Goal: Complete application form

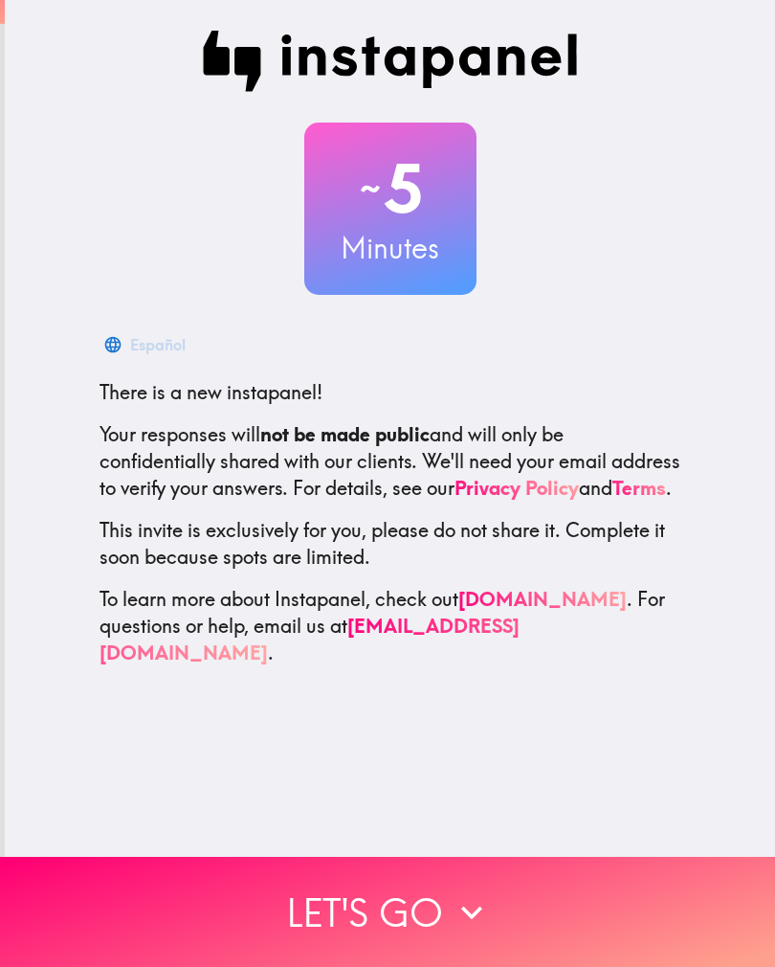
click at [362, 932] on button "Let's go" at bounding box center [387, 912] width 775 height 110
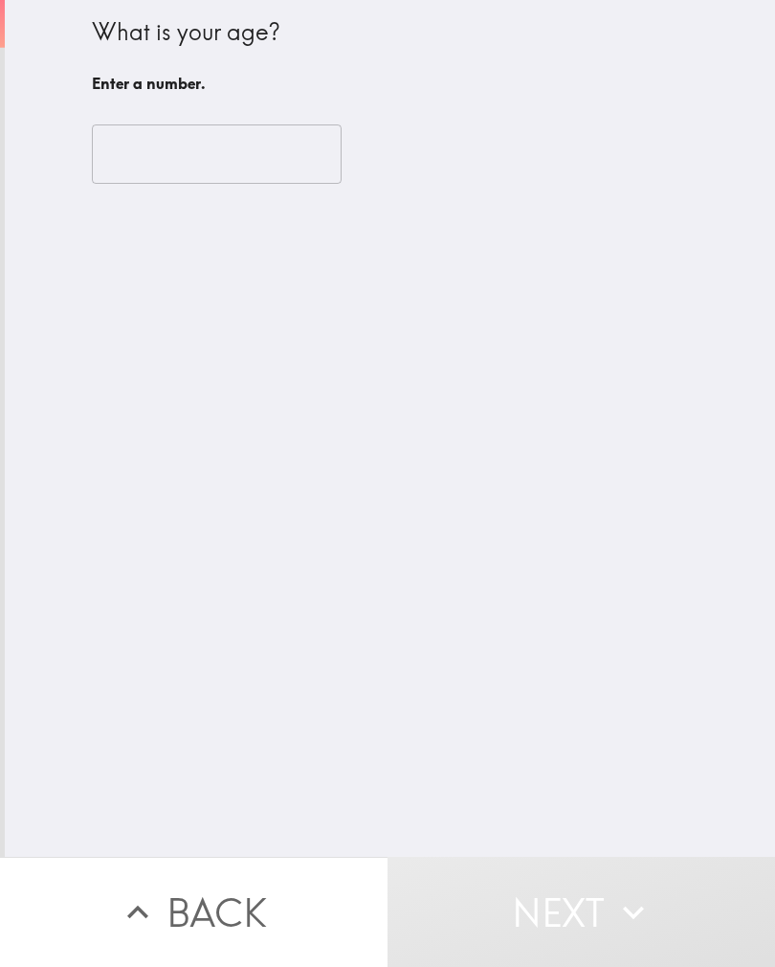
click at [130, 141] on input "number" at bounding box center [217, 153] width 250 height 59
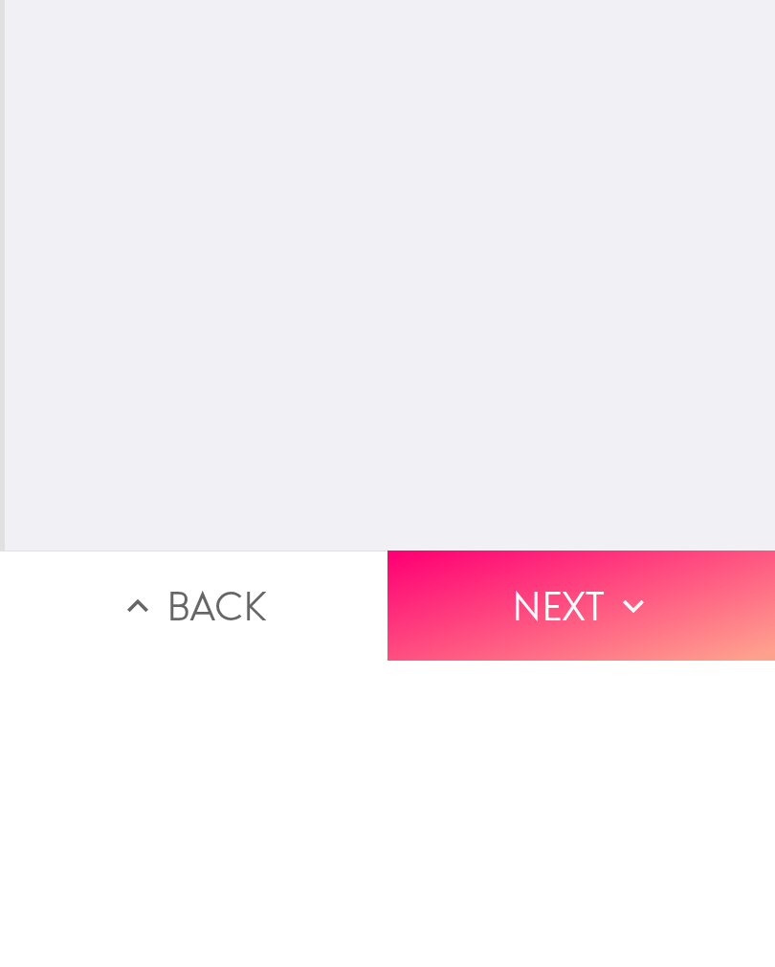
type input "21"
click at [481, 857] on button "Next" at bounding box center [582, 912] width 388 height 110
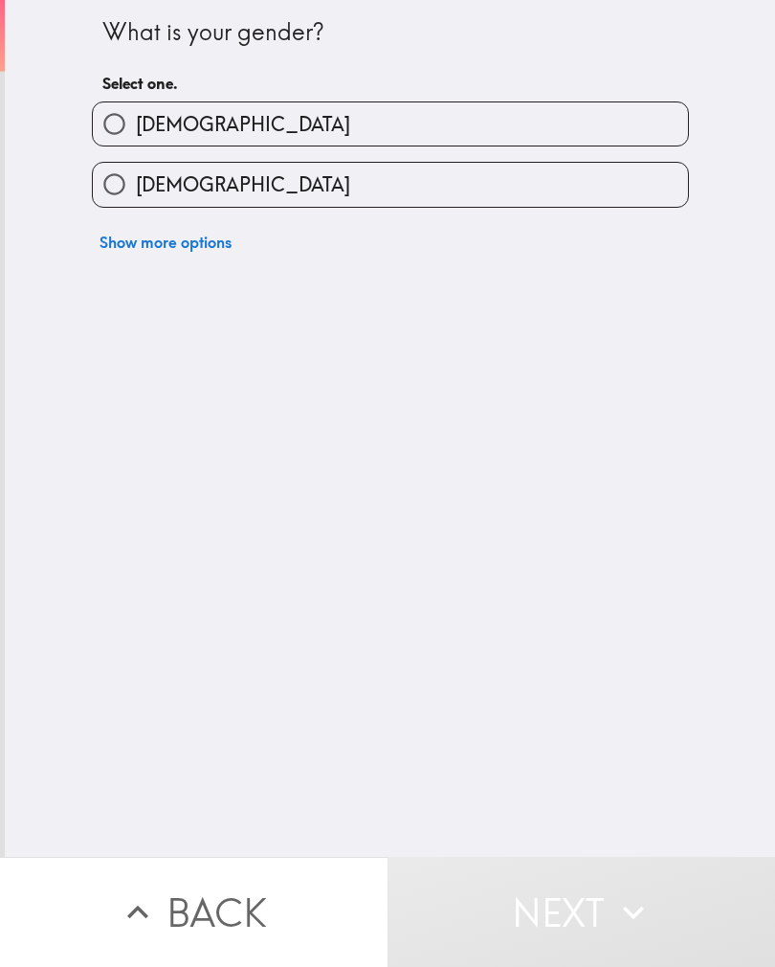
click at [118, 169] on input "[DEMOGRAPHIC_DATA]" at bounding box center [114, 184] width 43 height 43
radio input "true"
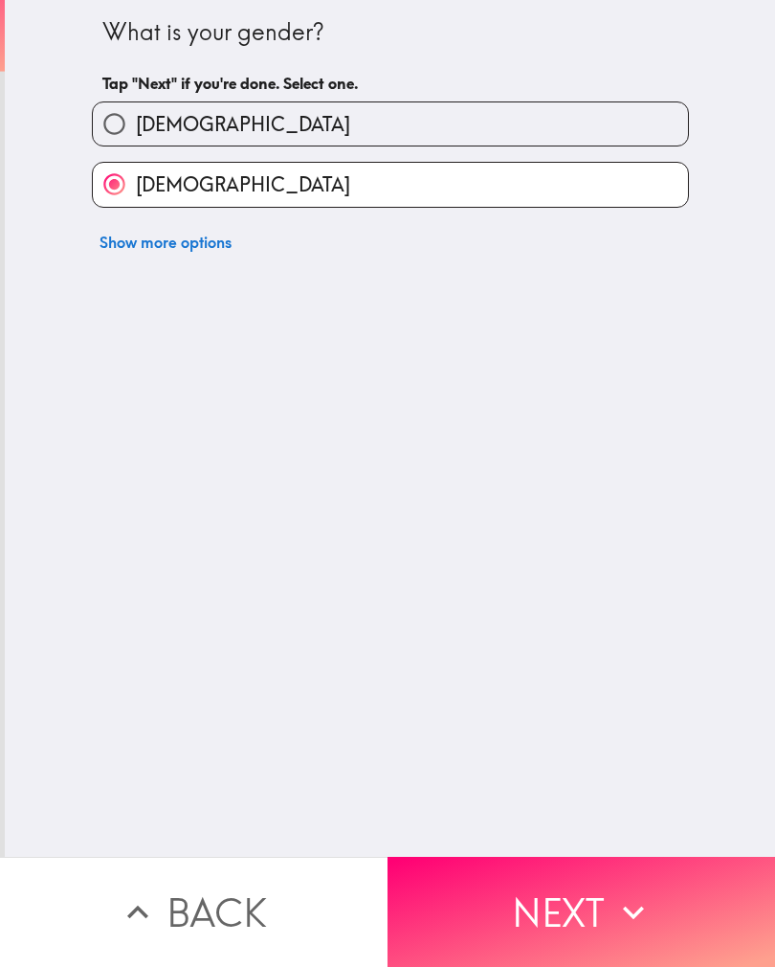
click at [644, 913] on icon "button" at bounding box center [634, 912] width 42 height 42
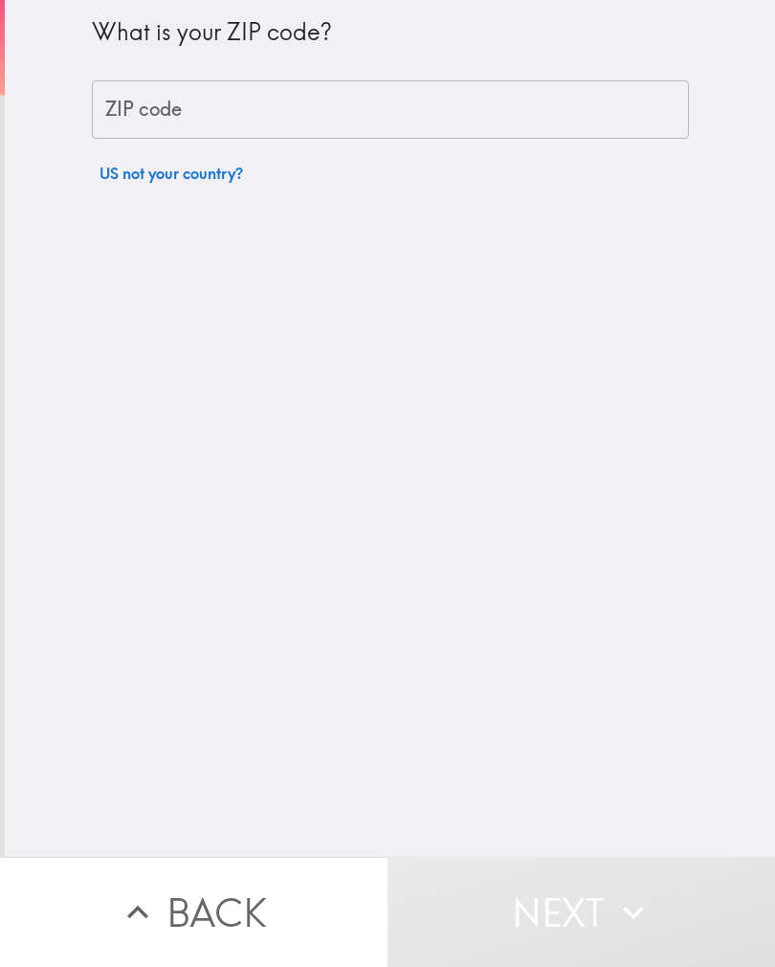
click at [119, 116] on div "ZIP code ZIP code" at bounding box center [390, 109] width 597 height 59
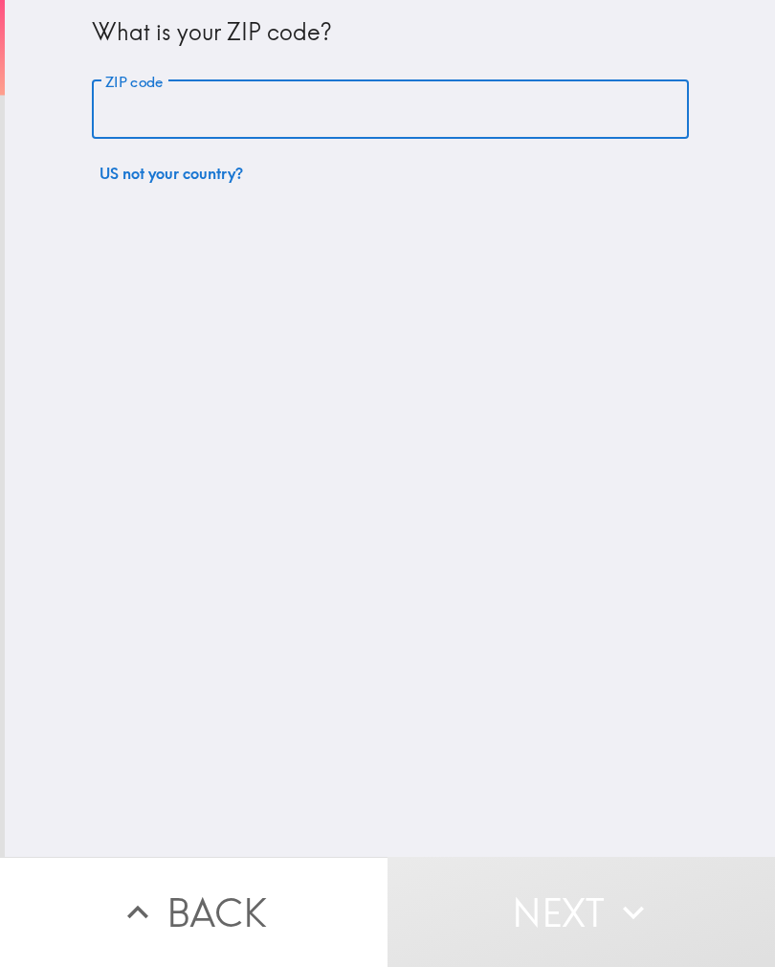
type input "‘"
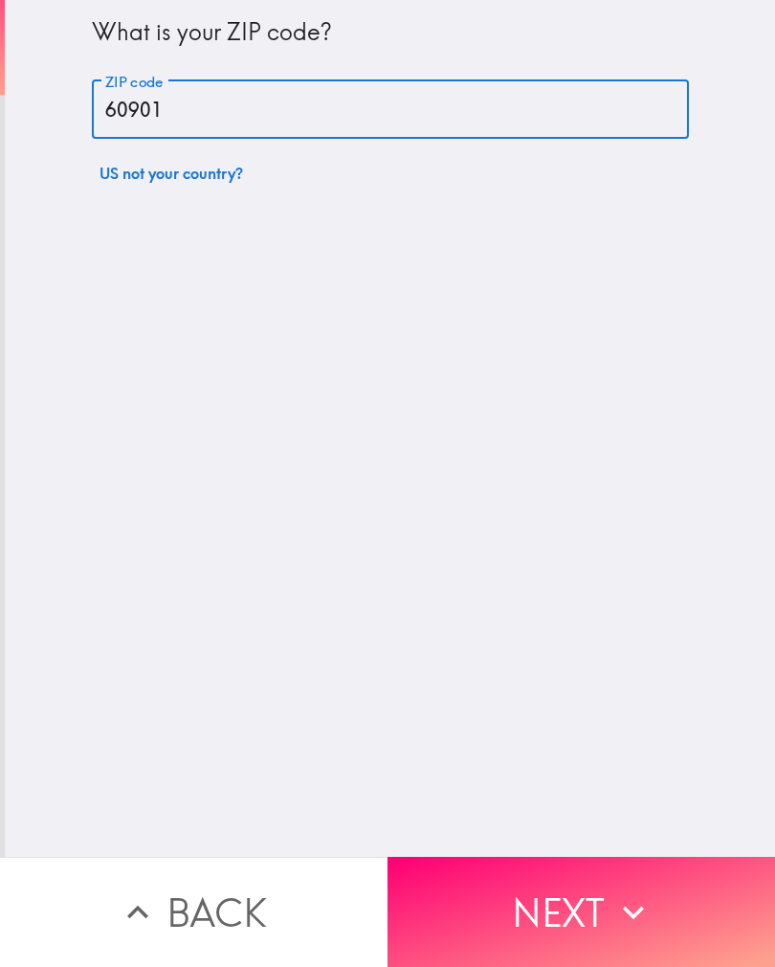
type input "60901"
click at [733, 544] on div "What is your ZIP code? ZIP code 60901 ZIP code US not your country?" at bounding box center [390, 428] width 771 height 857
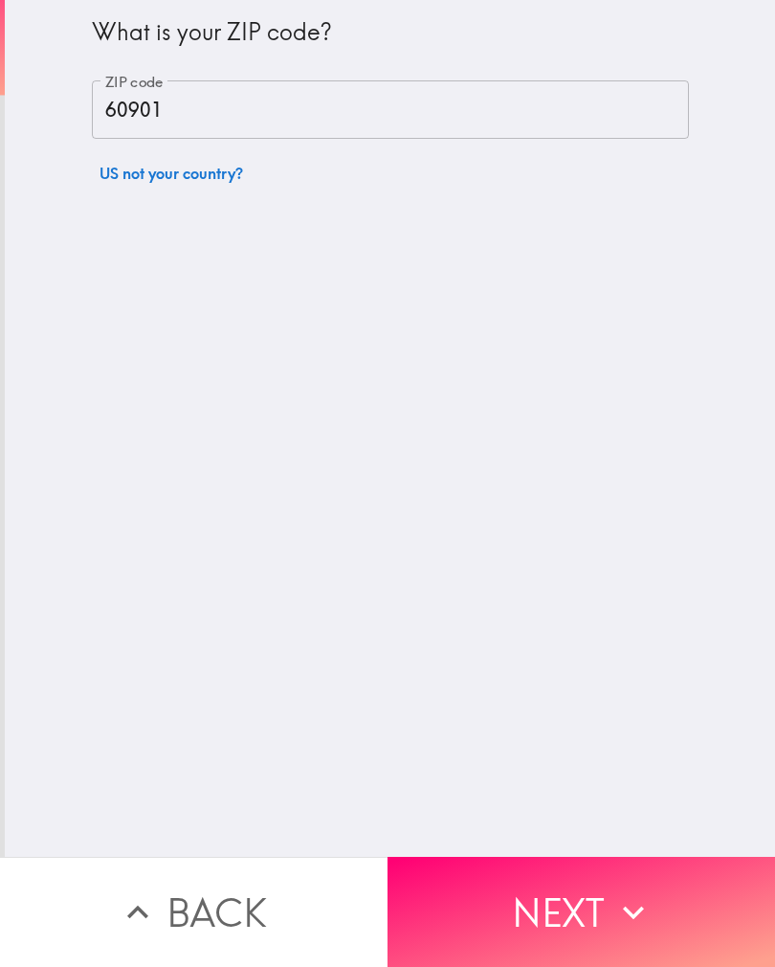
click at [571, 891] on button "Next" at bounding box center [582, 912] width 388 height 110
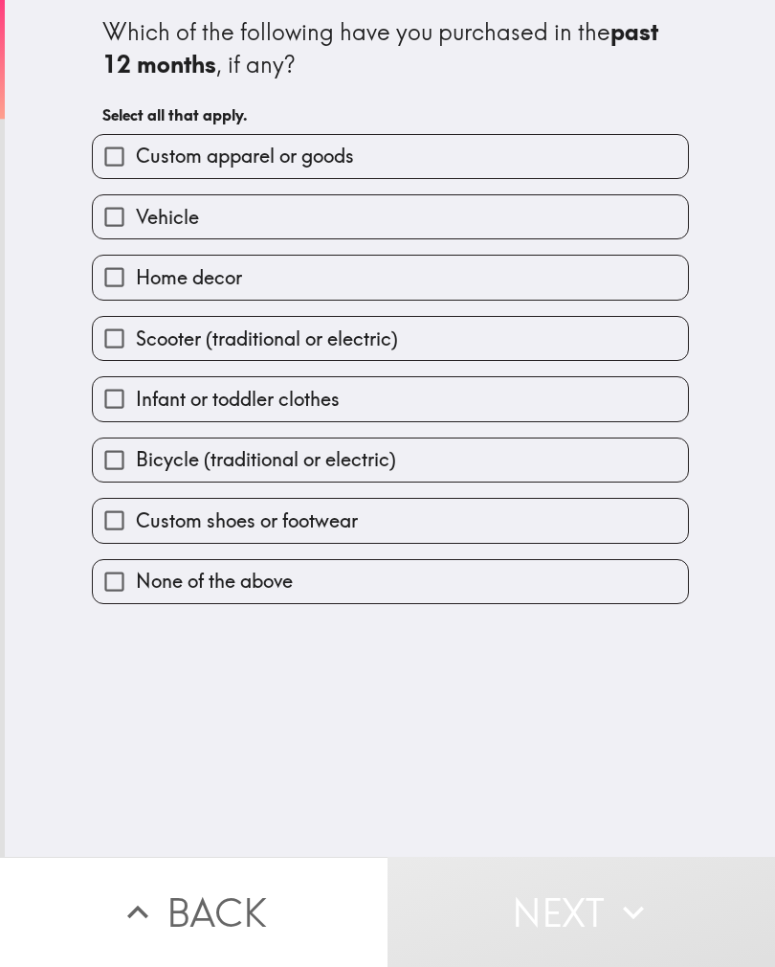
click at [108, 144] on input "Custom apparel or goods" at bounding box center [114, 156] width 43 height 43
checkbox input "true"
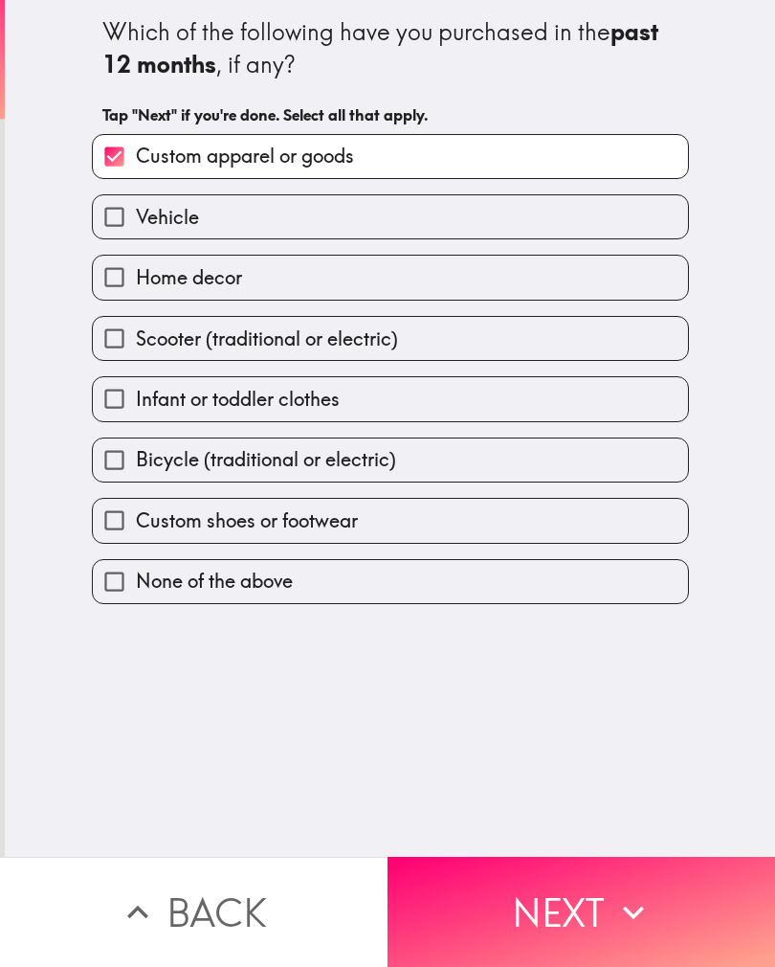
click at [376, 291] on label "Home decor" at bounding box center [390, 277] width 595 height 43
click at [136, 291] on input "Home decor" at bounding box center [114, 277] width 43 height 43
checkbox input "true"
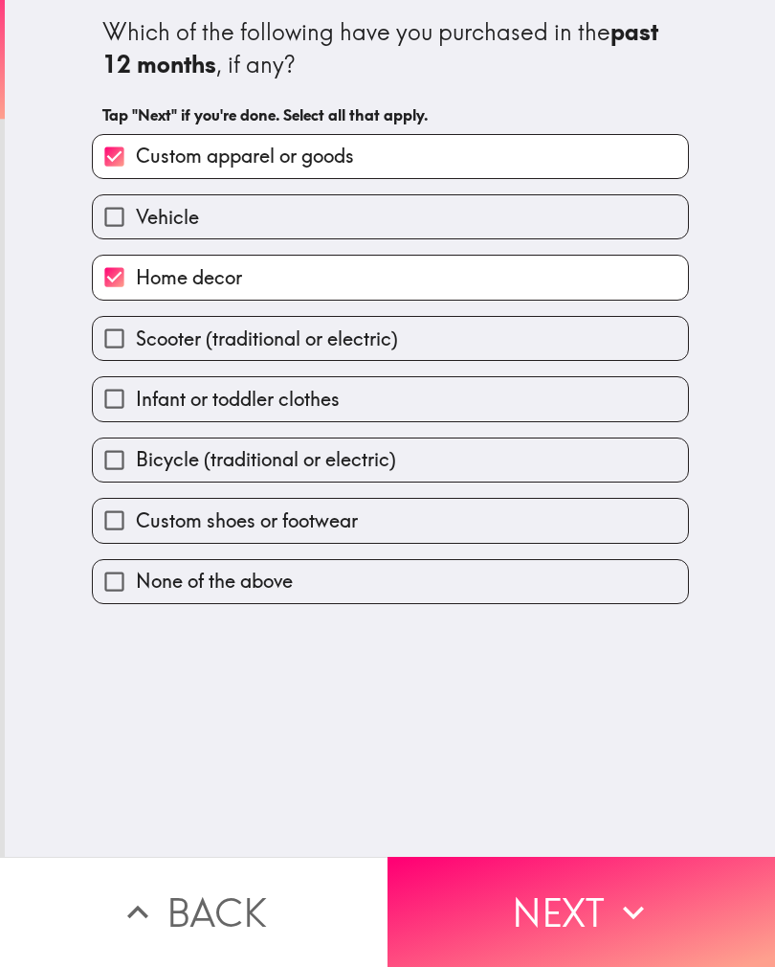
click at [405, 392] on label "Infant or toddler clothes" at bounding box center [390, 398] width 595 height 43
click at [136, 392] on input "Infant or toddler clothes" at bounding box center [114, 398] width 43 height 43
checkbox input "true"
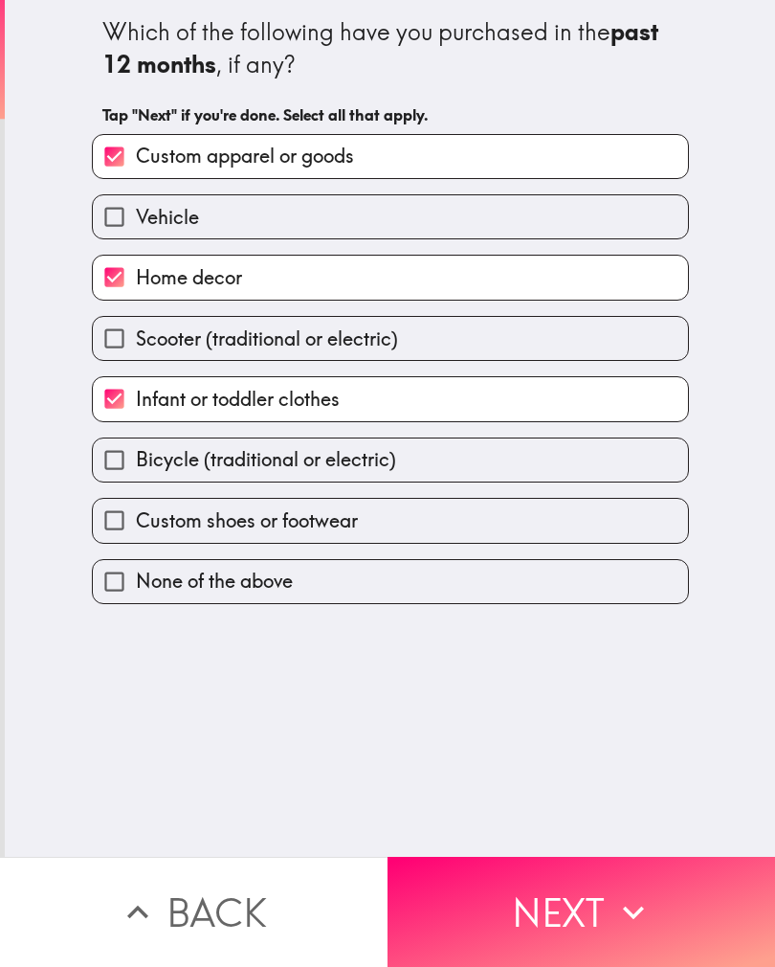
click at [508, 904] on button "Next" at bounding box center [582, 912] width 388 height 110
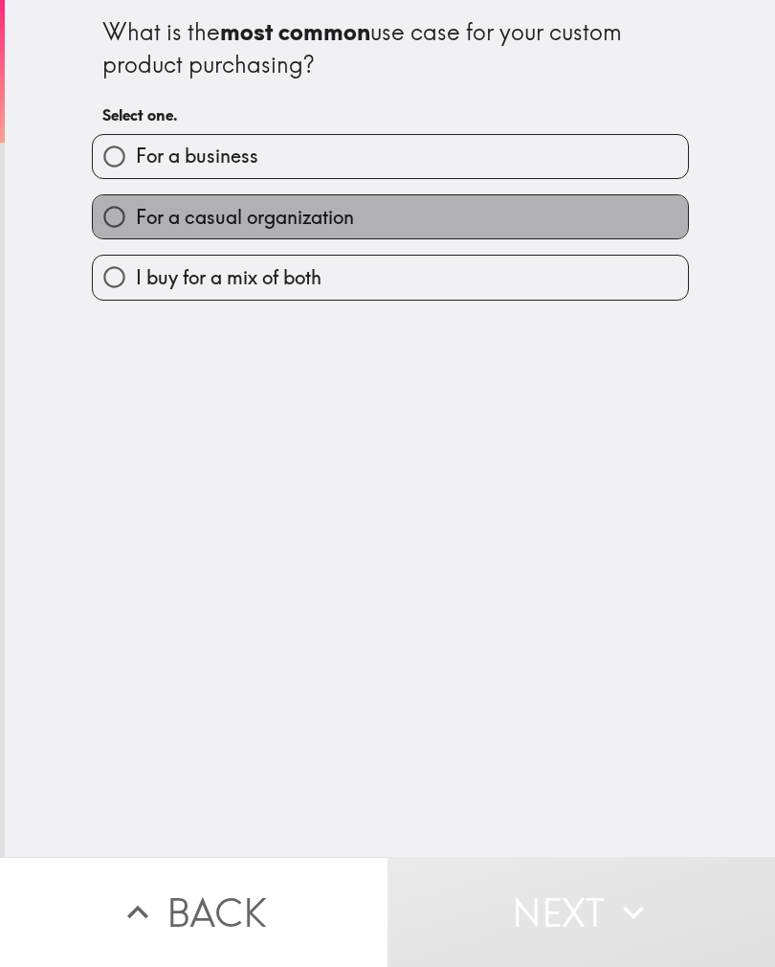
click at [573, 214] on label "For a casual organization" at bounding box center [390, 216] width 595 height 43
click at [136, 214] on input "For a casual organization" at bounding box center [114, 216] width 43 height 43
radio input "true"
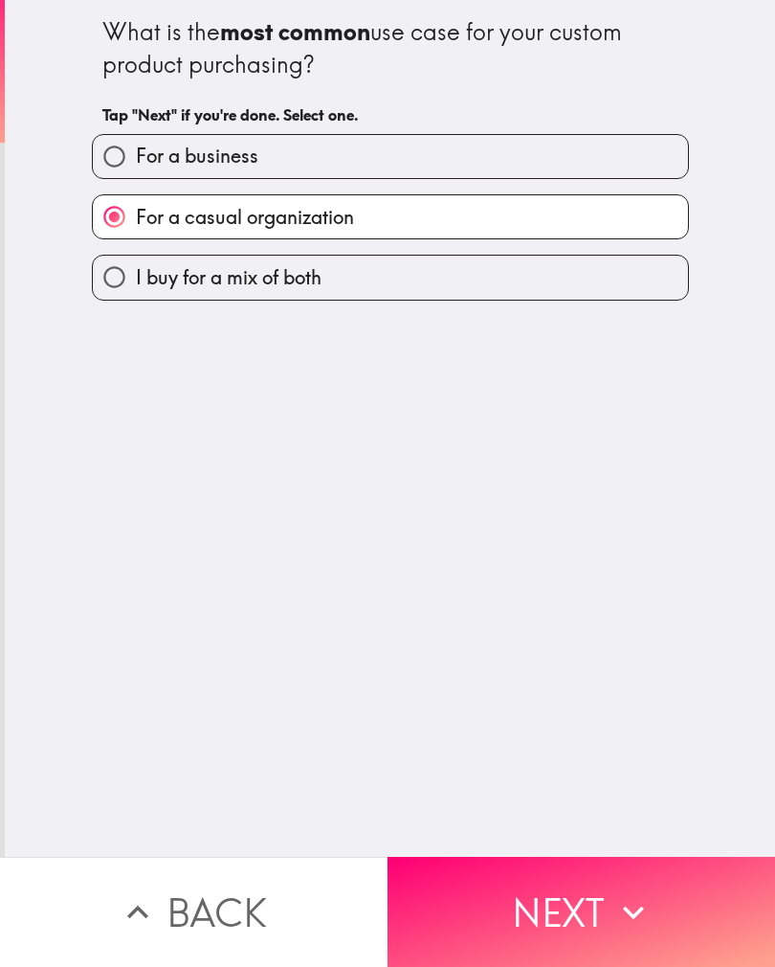
click at [559, 266] on label "I buy for a mix of both" at bounding box center [390, 277] width 595 height 43
click at [136, 266] on input "I buy for a mix of both" at bounding box center [114, 277] width 43 height 43
radio input "true"
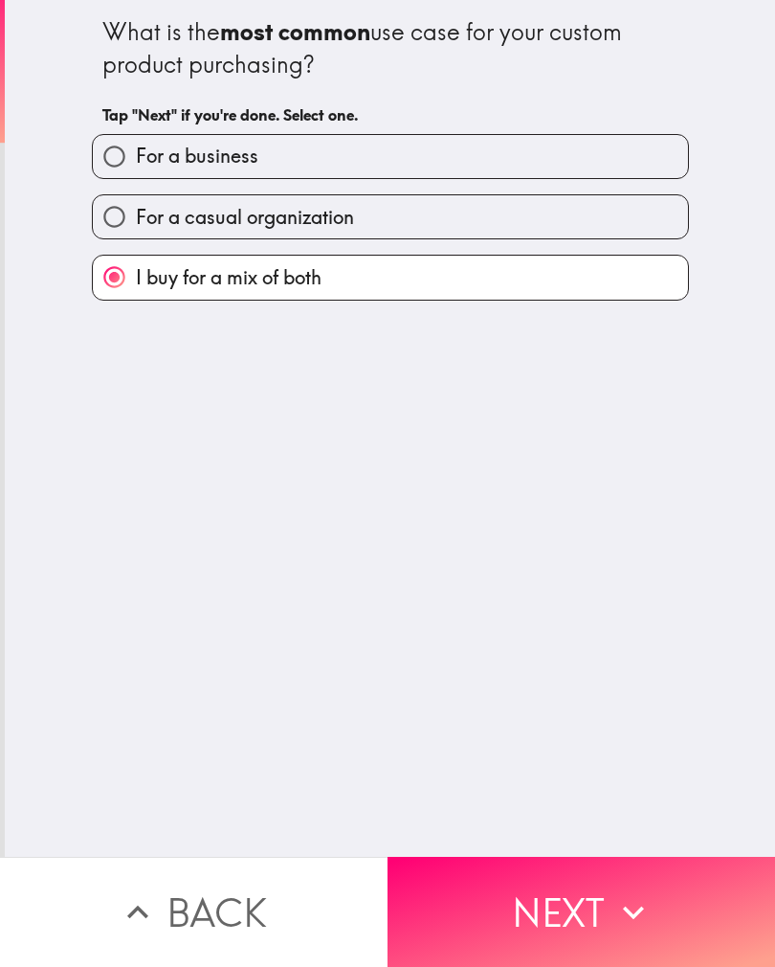
click at [621, 886] on button "Next" at bounding box center [582, 912] width 388 height 110
